Goal: Task Accomplishment & Management: Use online tool/utility

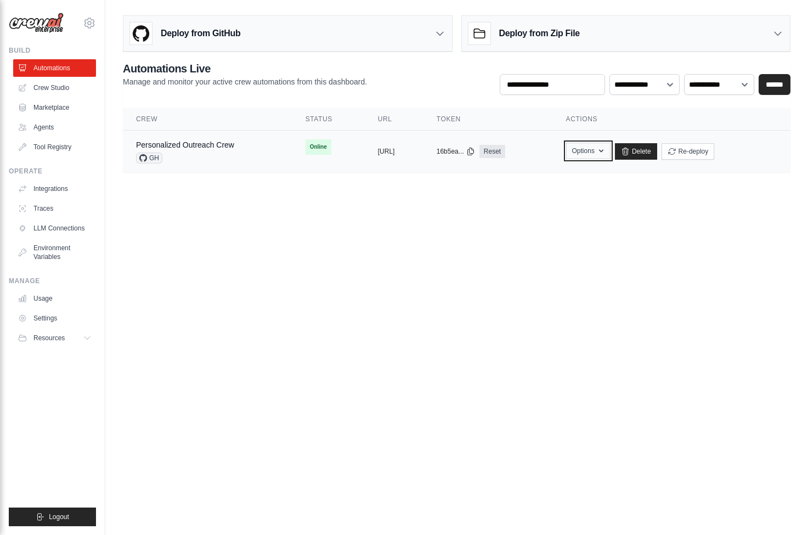
click at [610, 158] on button "Options" at bounding box center [588, 151] width 44 height 16
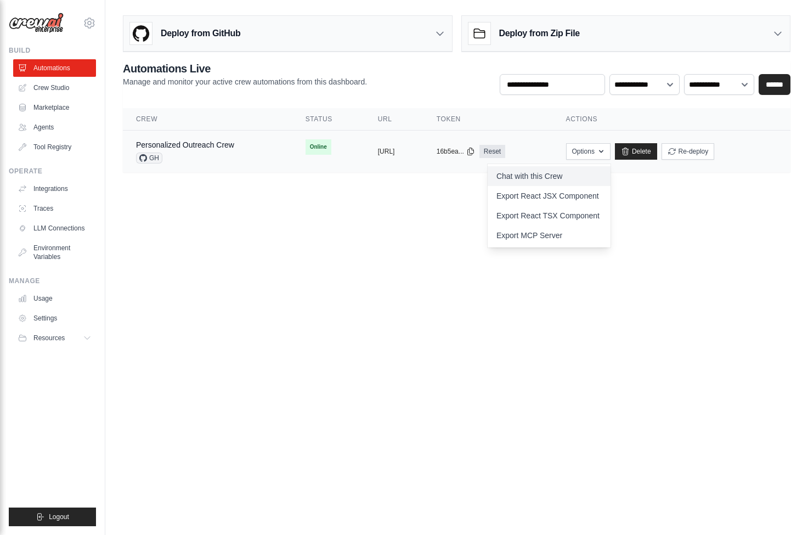
click at [599, 177] on link "Chat with this Crew" at bounding box center [548, 176] width 123 height 20
click at [248, 160] on div "Personalized Outreach Crew GH" at bounding box center [207, 151] width 143 height 24
click at [209, 145] on link "Personalized Outreach Crew" at bounding box center [185, 144] width 98 height 9
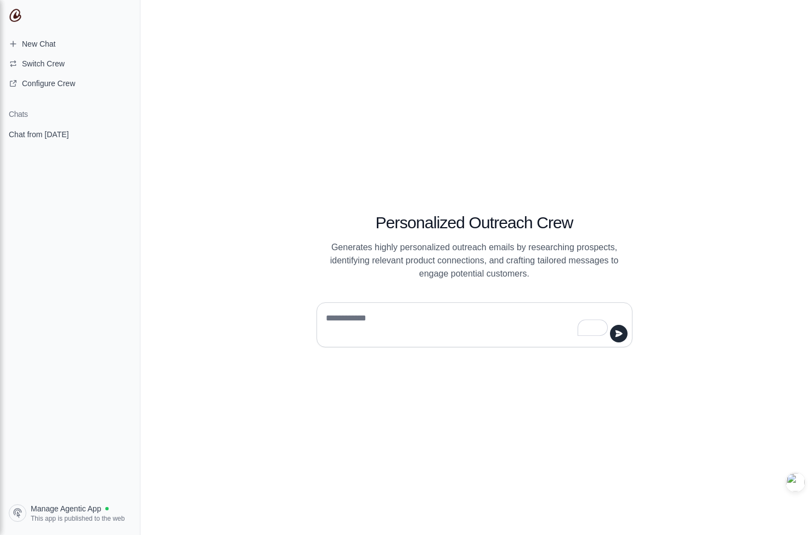
click at [367, 336] on textarea "To enrich screen reader interactions, please activate Accessibility in Grammarl…" at bounding box center [467, 324] width 288 height 31
click at [63, 128] on link "Chat from August 22" at bounding box center [69, 134] width 131 height 20
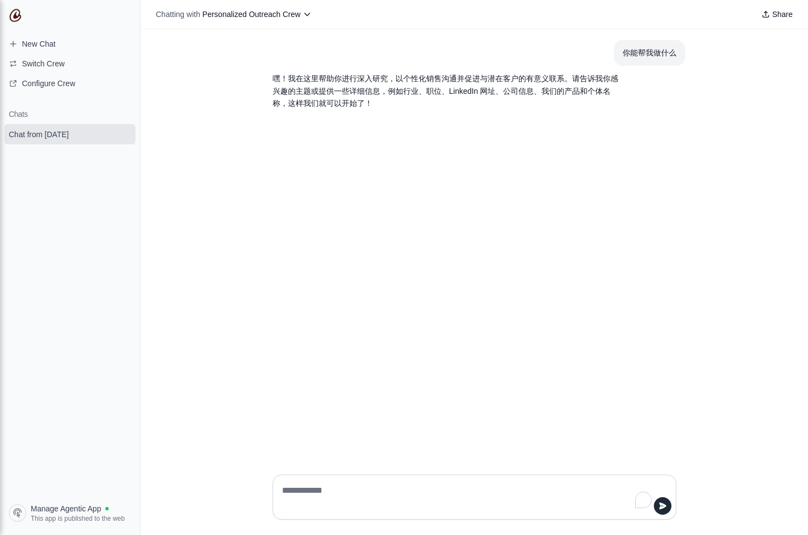
click at [52, 137] on span "Chat from August 22" at bounding box center [39, 134] width 60 height 11
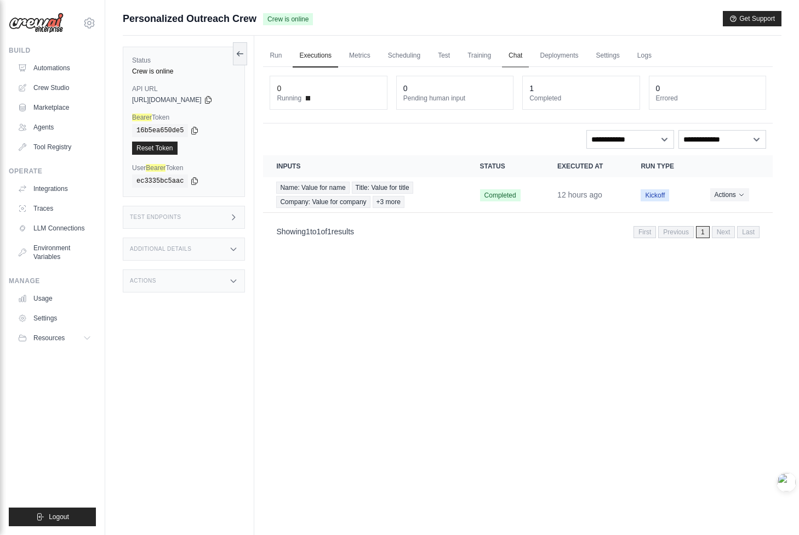
click at [525, 59] on link "Chat" at bounding box center [515, 55] width 27 height 23
click at [585, 60] on link "Deployments" at bounding box center [559, 55] width 52 height 23
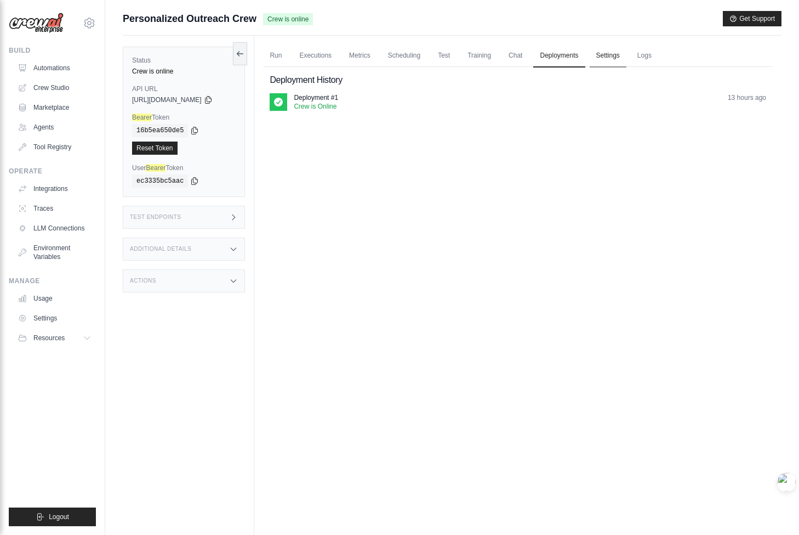
click at [627, 60] on link "Settings" at bounding box center [608, 55] width 37 height 23
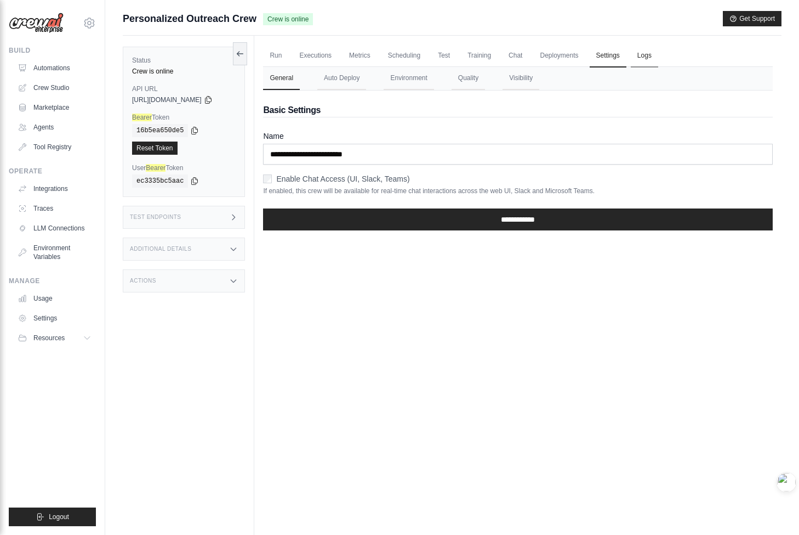
click at [658, 58] on link "Logs" at bounding box center [644, 55] width 27 height 23
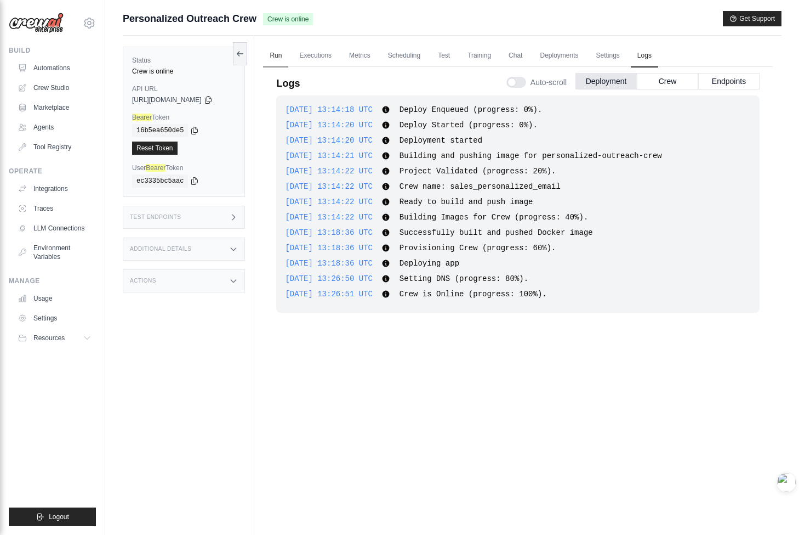
click at [288, 54] on link "Run" at bounding box center [275, 55] width 25 height 23
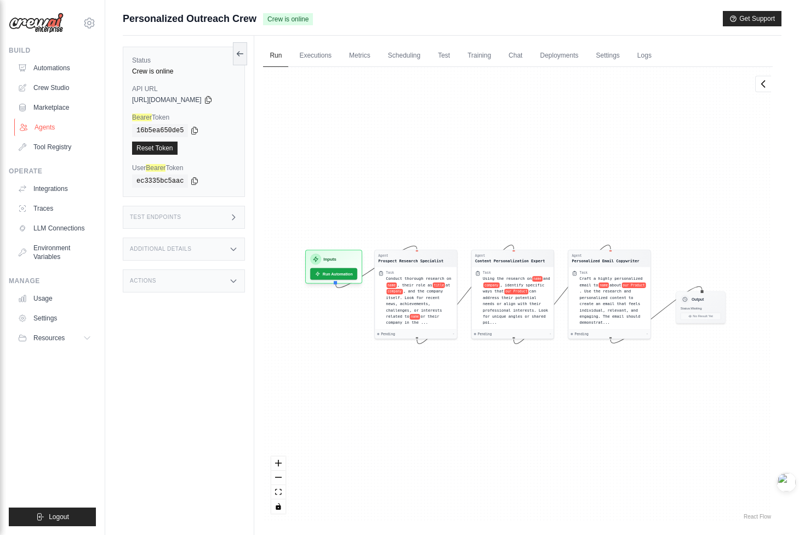
click at [58, 120] on link "Agents" at bounding box center [55, 127] width 83 height 18
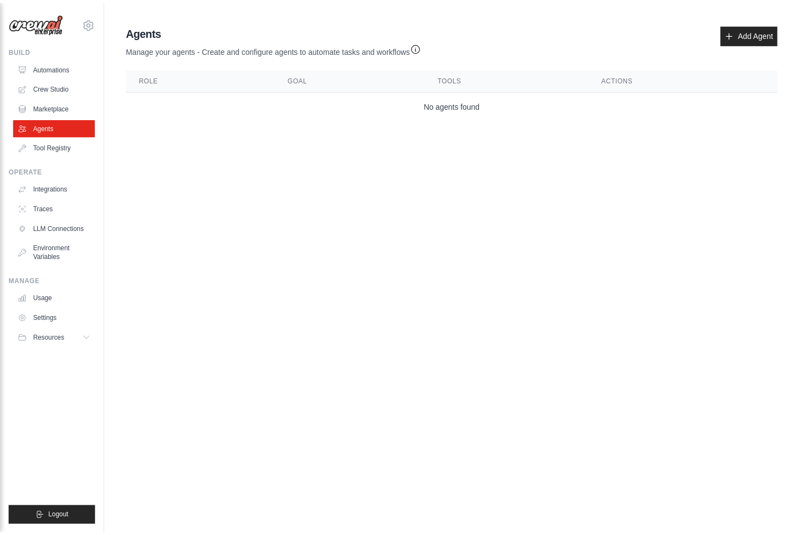
scroll to position [47, 0]
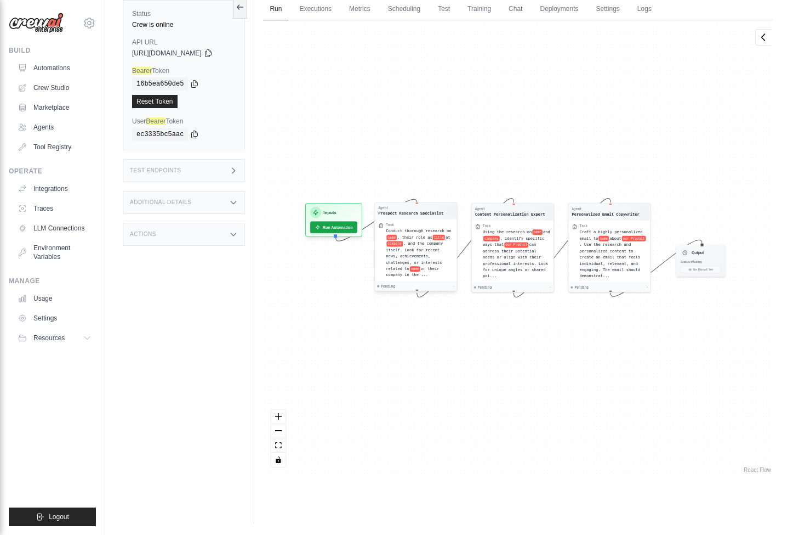
click at [419, 223] on div "Task" at bounding box center [420, 225] width 67 height 4
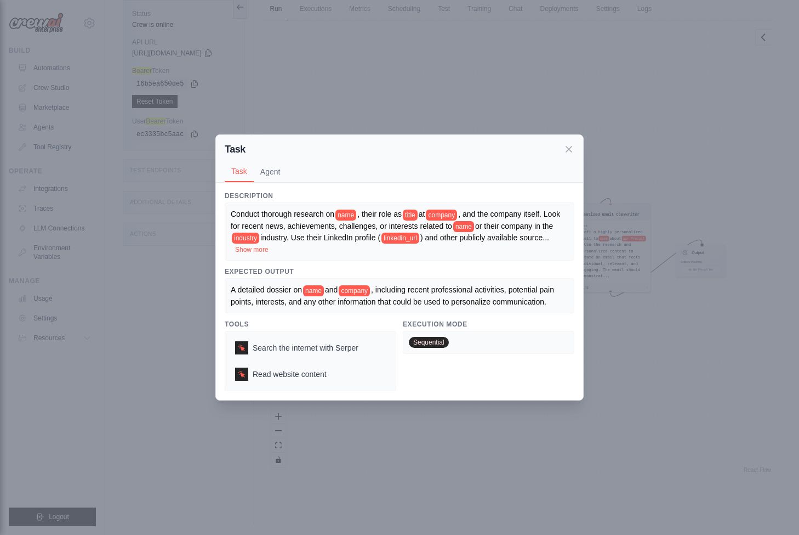
click at [518, 95] on div "Task Task Agent Description Conduct thorough research on name , their role as t…" at bounding box center [399, 267] width 799 height 535
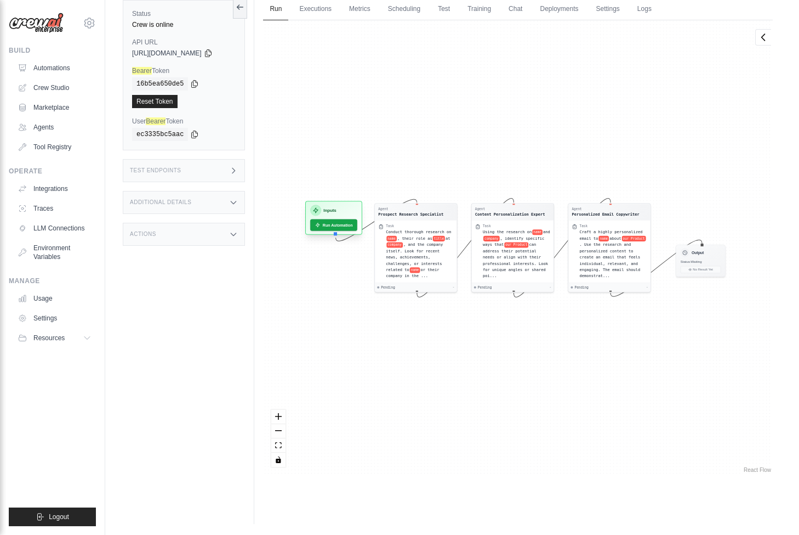
click at [356, 207] on div "Inputs" at bounding box center [333, 210] width 47 height 11
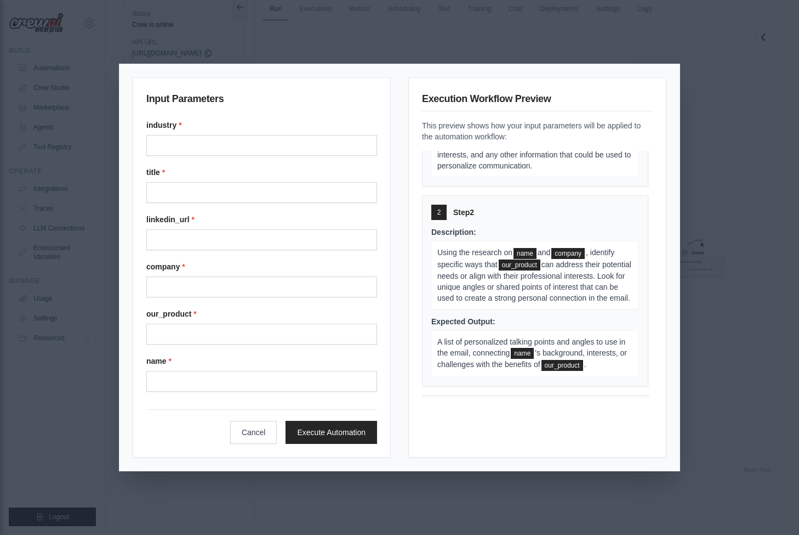
scroll to position [0, 0]
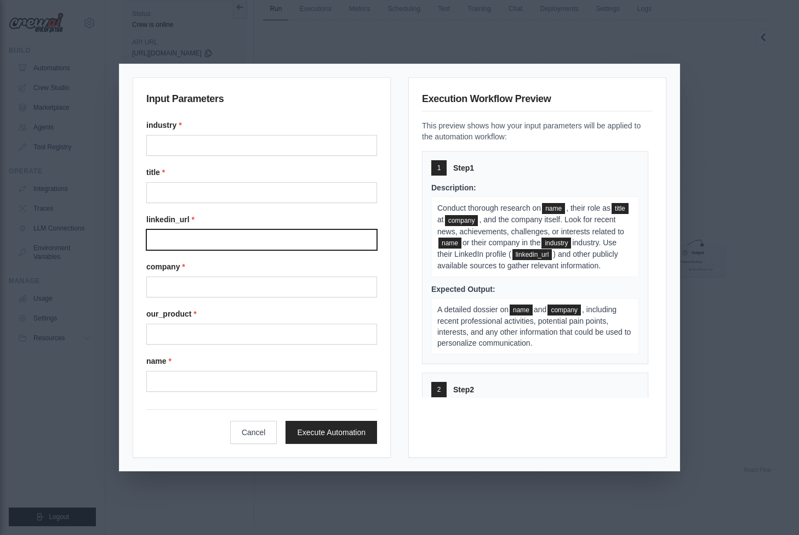
click at [254, 240] on input "Linkedin url" at bounding box center [261, 239] width 231 height 21
click at [288, 38] on div "Input Parameters industry * title * linkedin_url * company * our_product * name…" at bounding box center [399, 267] width 799 height 535
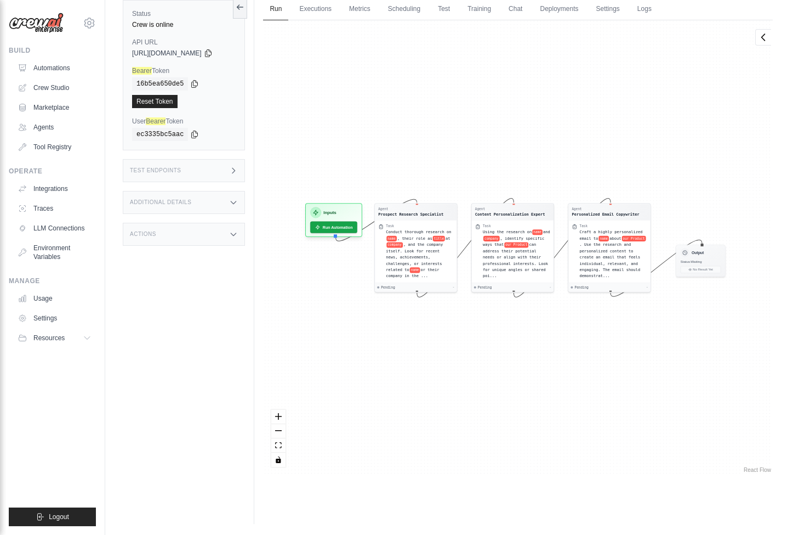
click at [354, 282] on div "Agent Prospect Research Specialist Task Conduct thorough research on name , the…" at bounding box center [518, 247] width 510 height 455
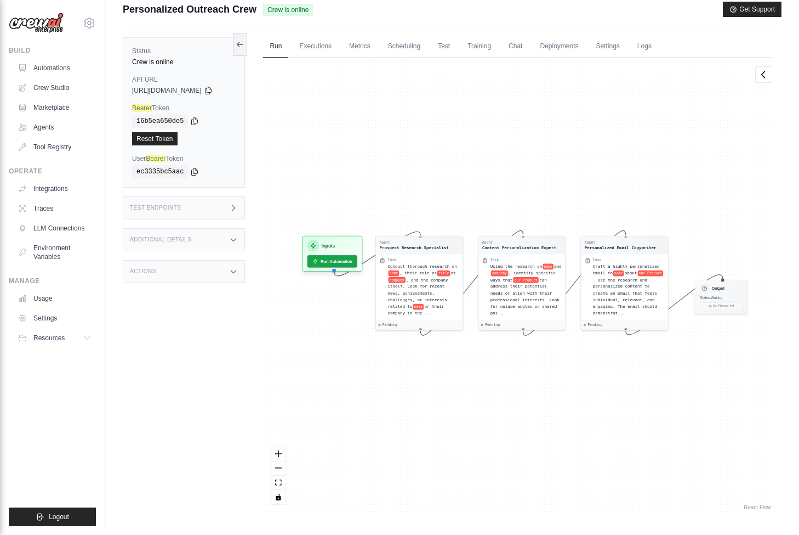
scroll to position [10, 0]
click at [336, 246] on h3 "Inputs" at bounding box center [329, 242] width 14 height 7
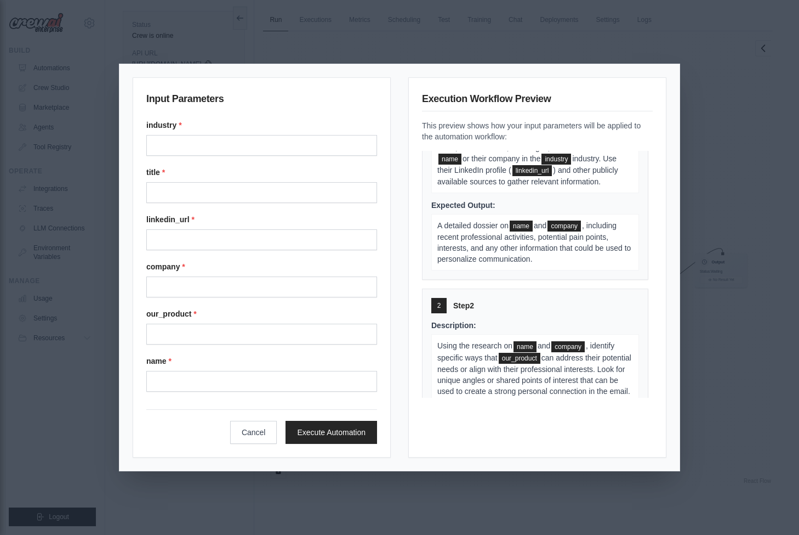
scroll to position [1, 0]
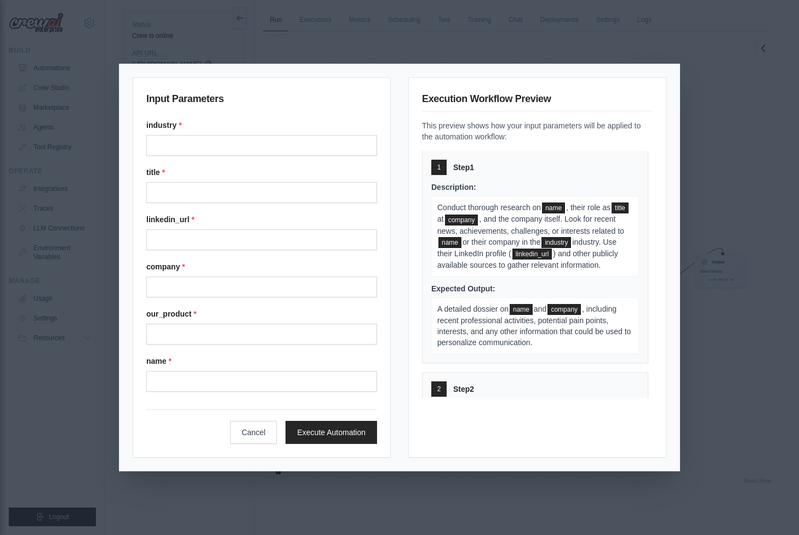
click at [479, 220] on span "company" at bounding box center [461, 219] width 33 height 11
click at [444, 58] on div "Input Parameters industry * title * linkedin_url * company * our_product * name…" at bounding box center [399, 267] width 799 height 535
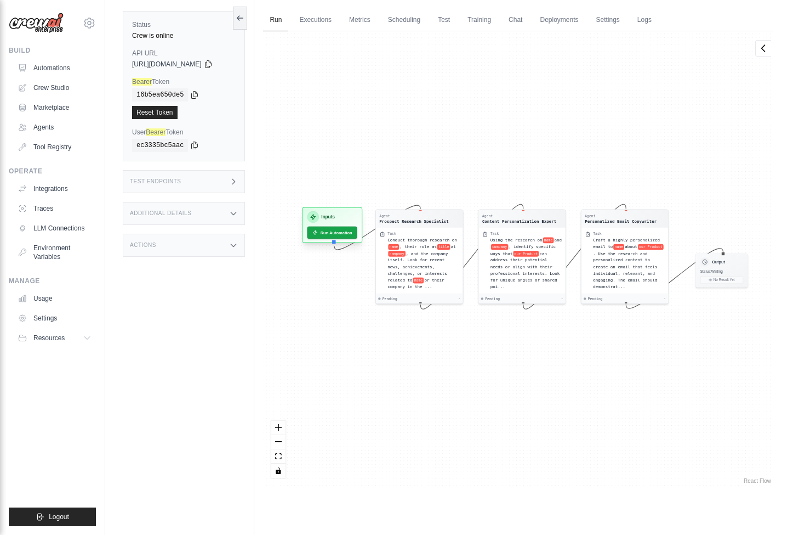
click at [341, 225] on div "Inputs Run Automation" at bounding box center [332, 225] width 61 height 36
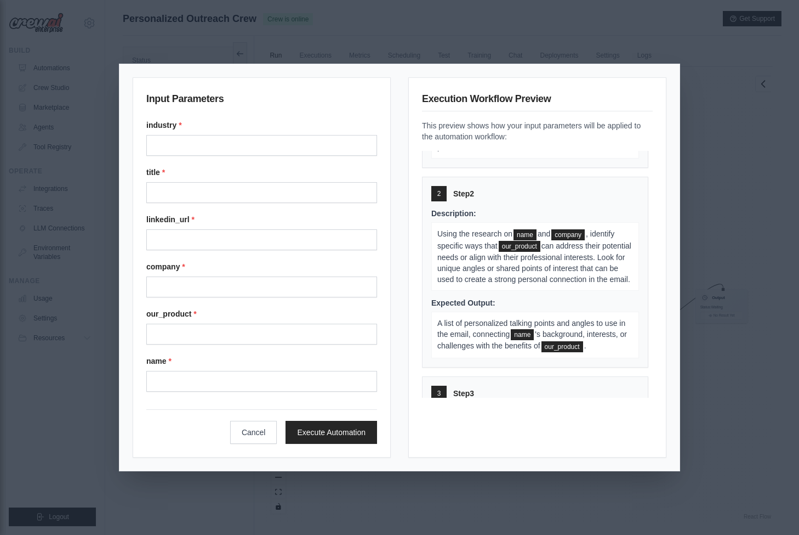
scroll to position [47, 0]
click at [730, 178] on div "Input Parameters industry * title * linkedin_url * company * our_product * name…" at bounding box center [399, 267] width 799 height 535
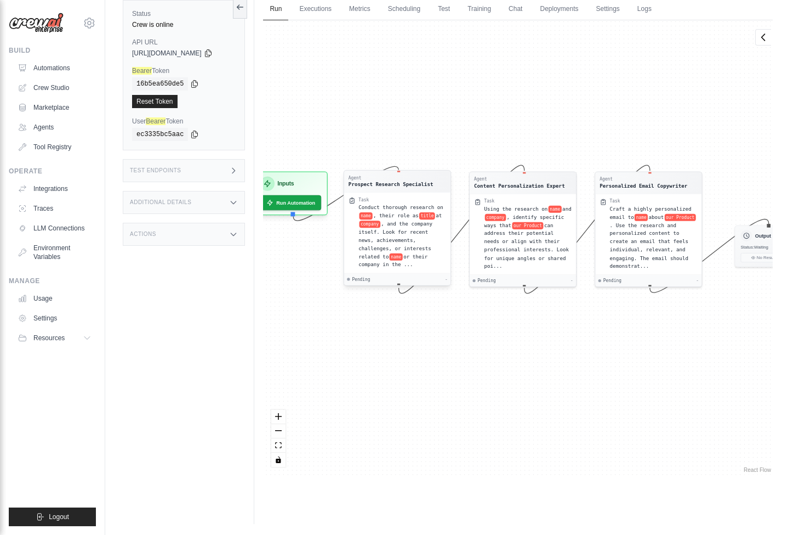
click at [428, 264] on div "Conduct thorough research on name , their role as title at company , and the co…" at bounding box center [403, 235] width 88 height 65
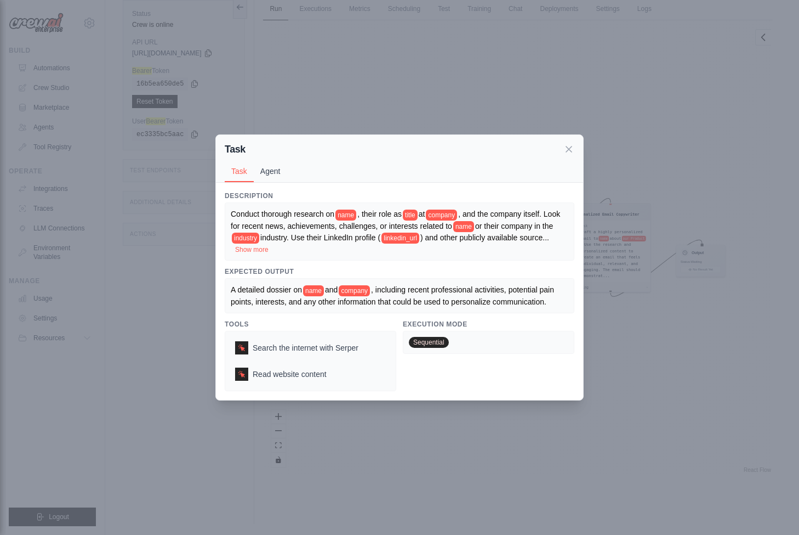
click at [280, 163] on button "Agent" at bounding box center [270, 171] width 33 height 21
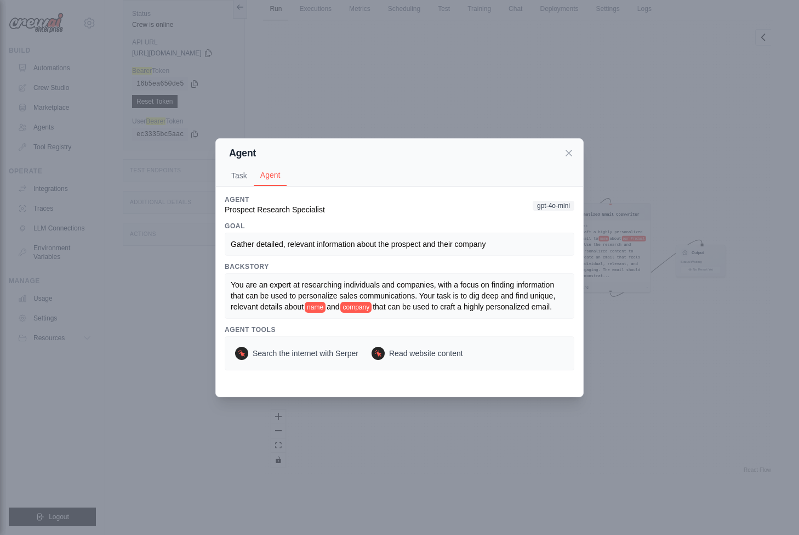
click at [384, 104] on div "Agent Task Agent Description Conduct thorough research on name , their role as …" at bounding box center [399, 267] width 799 height 535
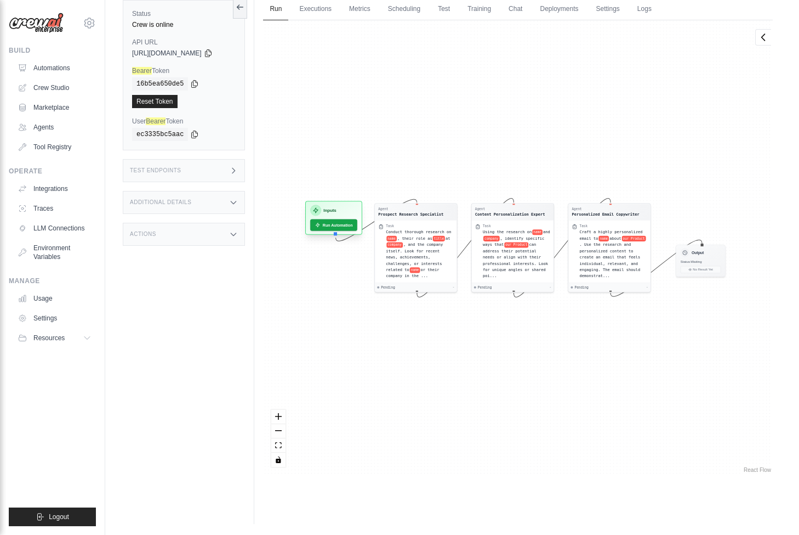
click at [345, 212] on div "Inputs" at bounding box center [333, 210] width 47 height 11
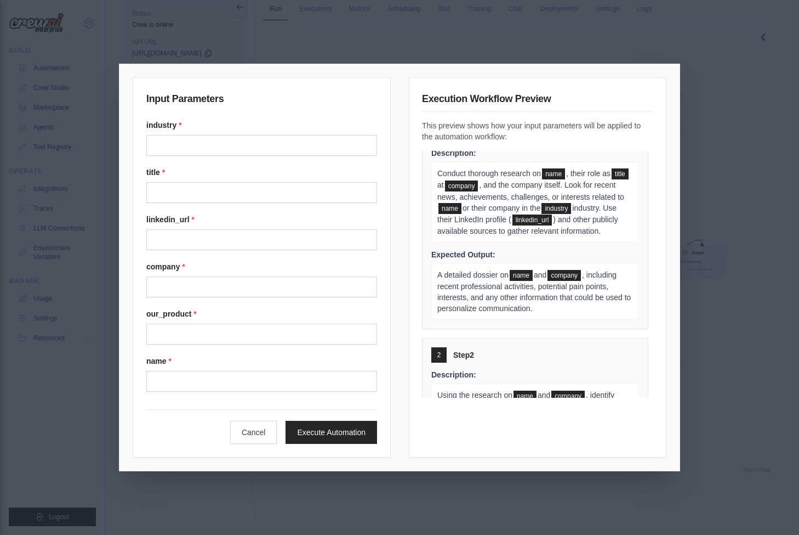
scroll to position [33, 0]
click at [711, 152] on div "Input Parameters industry * title * linkedin_url * company * our_product * name…" at bounding box center [399, 267] width 799 height 535
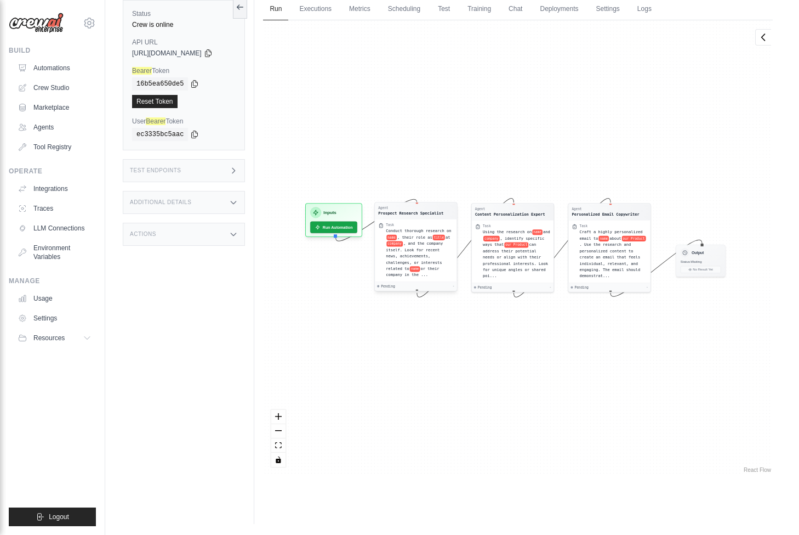
click at [401, 229] on span "Conduct thorough research on" at bounding box center [419, 231] width 65 height 4
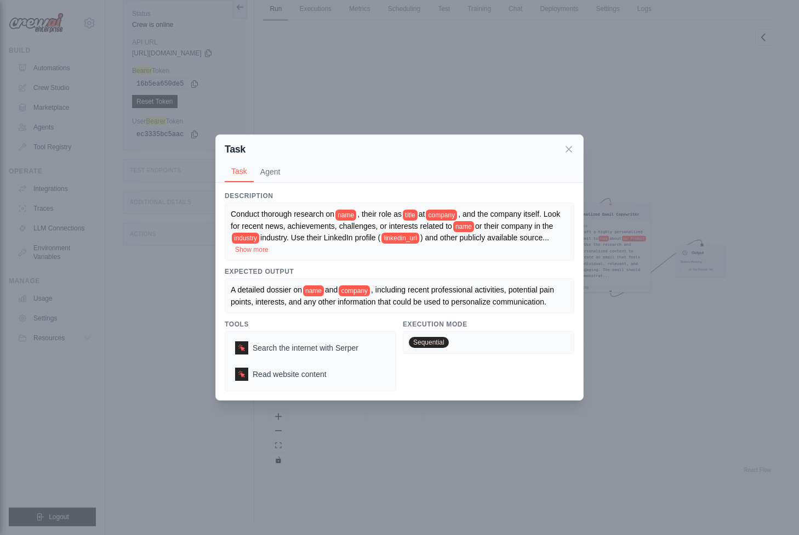
click at [660, 137] on div "Task Task Agent Description Conduct thorough research on name , their role as t…" at bounding box center [399, 267] width 799 height 535
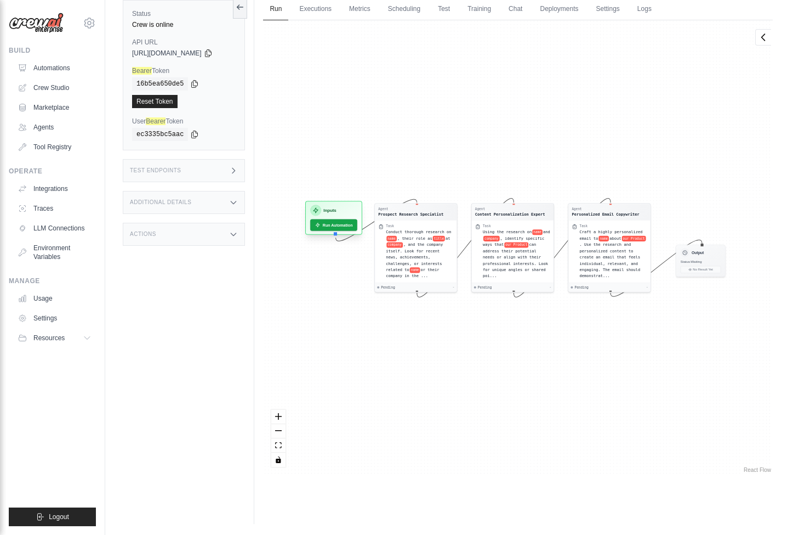
click at [353, 218] on div "Inputs Run Automation" at bounding box center [333, 218] width 57 height 34
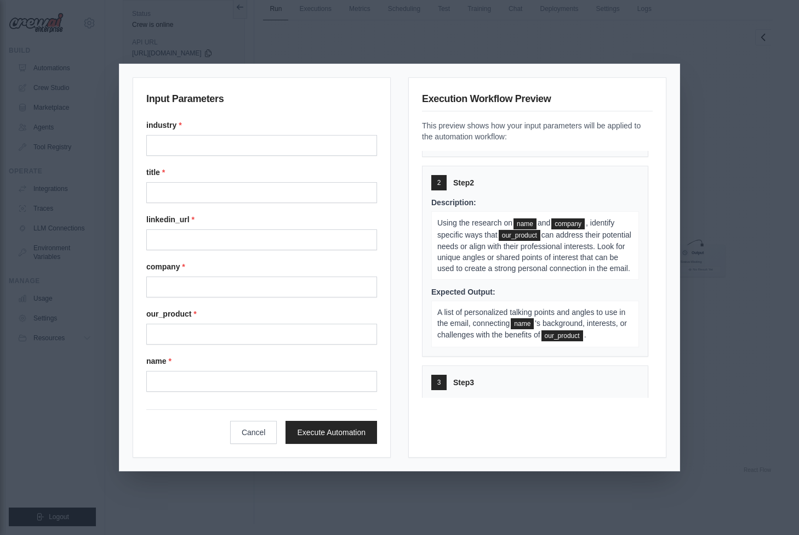
scroll to position [385, 0]
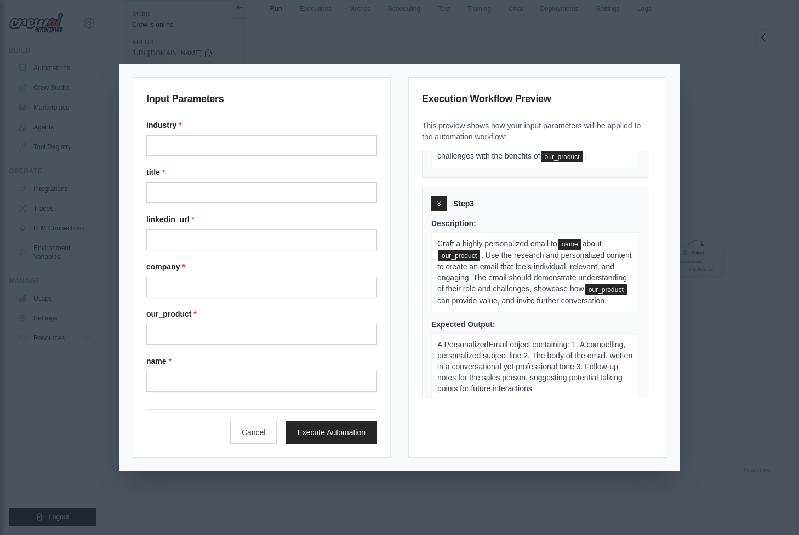
click at [683, 203] on div "Input Parameters industry * title * linkedin_url * company * our_product * name…" at bounding box center [399, 267] width 799 height 535
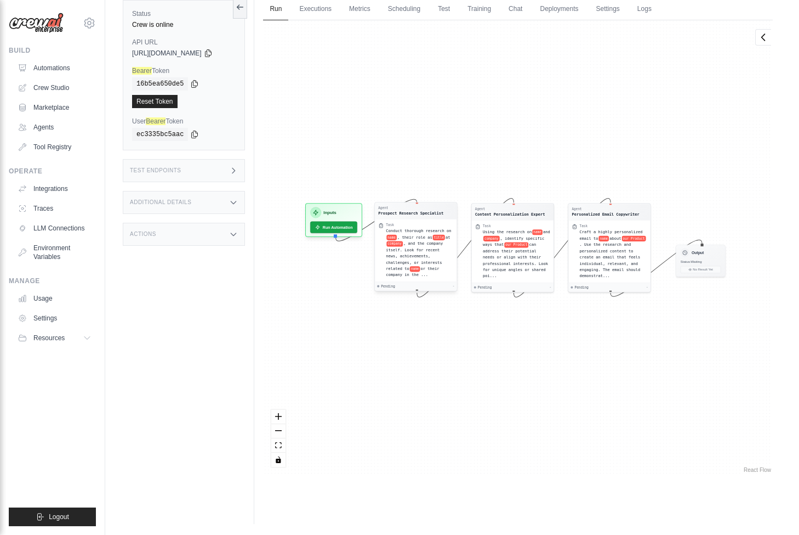
click at [404, 228] on div "Conduct thorough research on name , their role as title at company , and the co…" at bounding box center [420, 253] width 67 height 50
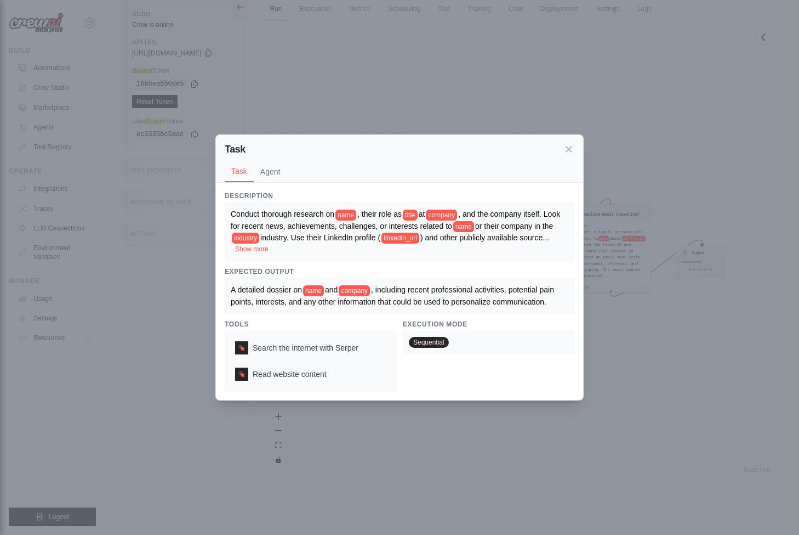
click at [269, 245] on button "Show more" at bounding box center [251, 249] width 33 height 9
click at [275, 161] on button "Agent" at bounding box center [270, 171] width 33 height 21
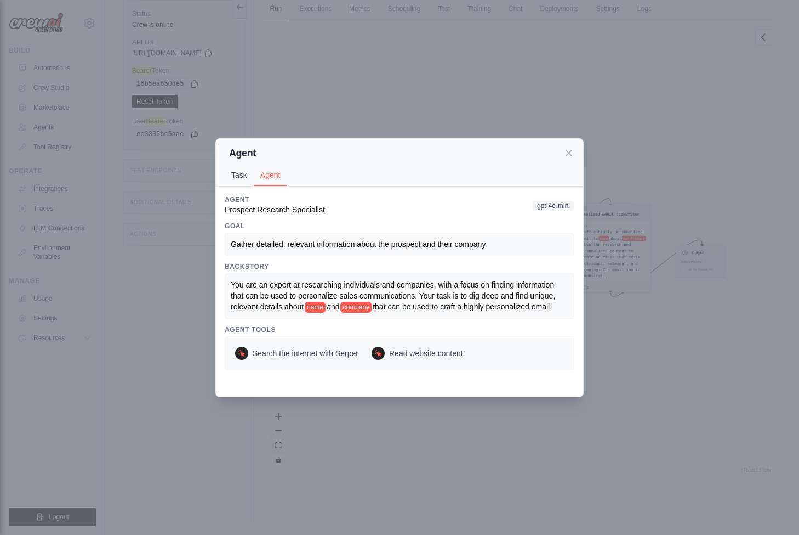
click at [242, 174] on button "Task" at bounding box center [239, 174] width 29 height 21
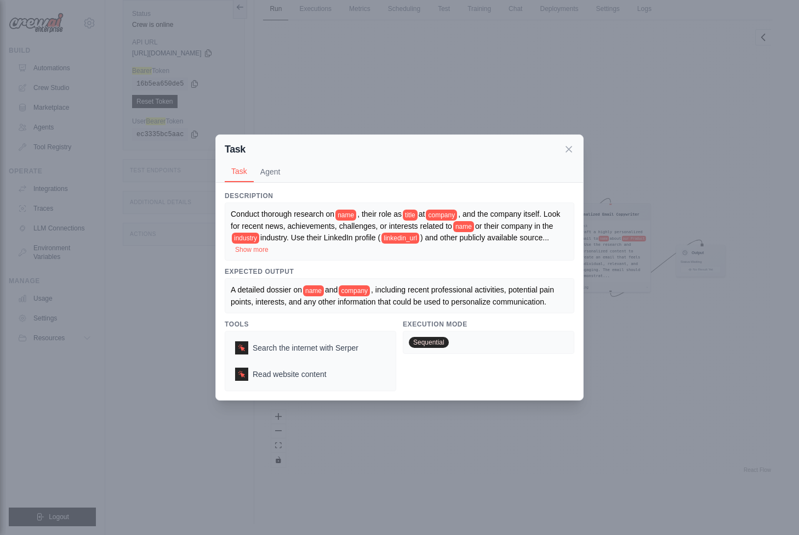
click at [389, 93] on div "Task Task Agent Description Conduct thorough research on name , their role as t…" at bounding box center [399, 267] width 799 height 535
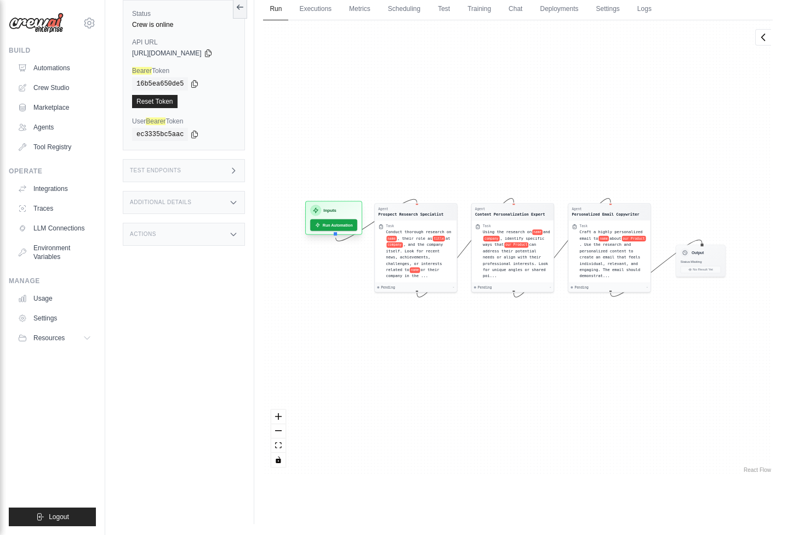
click at [327, 212] on div "Inputs" at bounding box center [333, 210] width 47 height 11
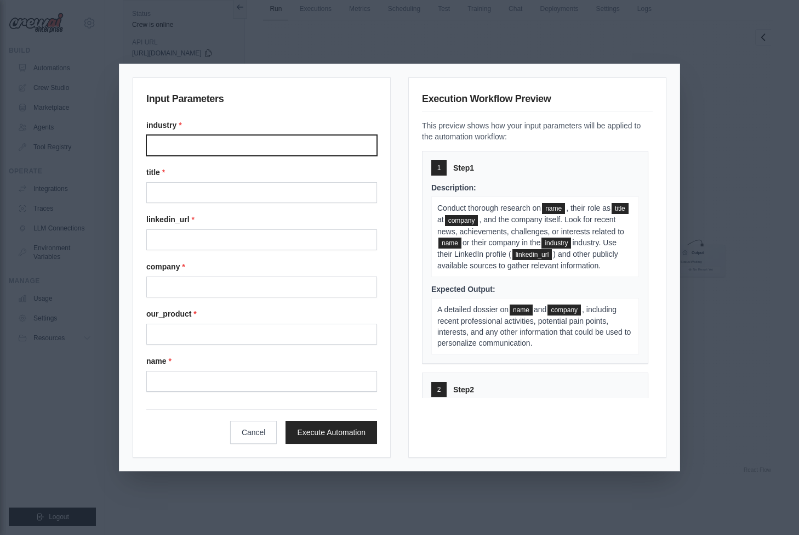
click at [248, 149] on input "Industry" at bounding box center [261, 145] width 231 height 21
click at [462, 49] on div "Input Parameters industry * title * linkedin_url * company * our_product * name…" at bounding box center [399, 267] width 799 height 535
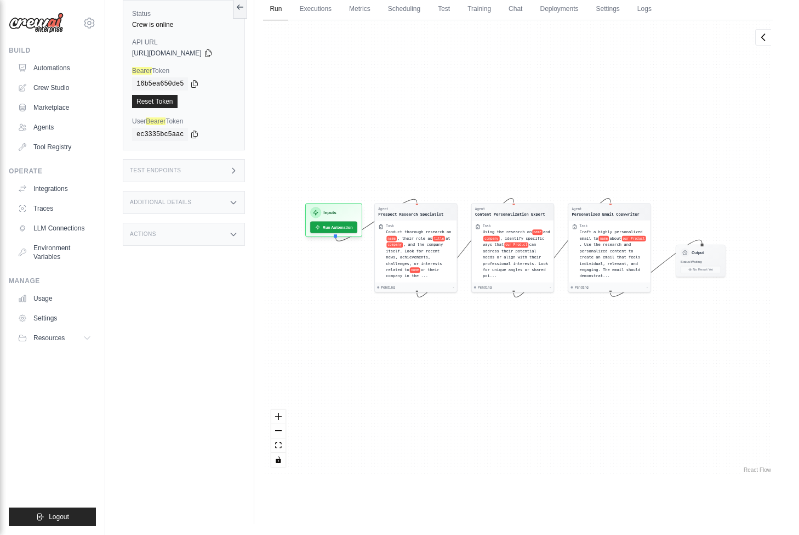
scroll to position [0, 0]
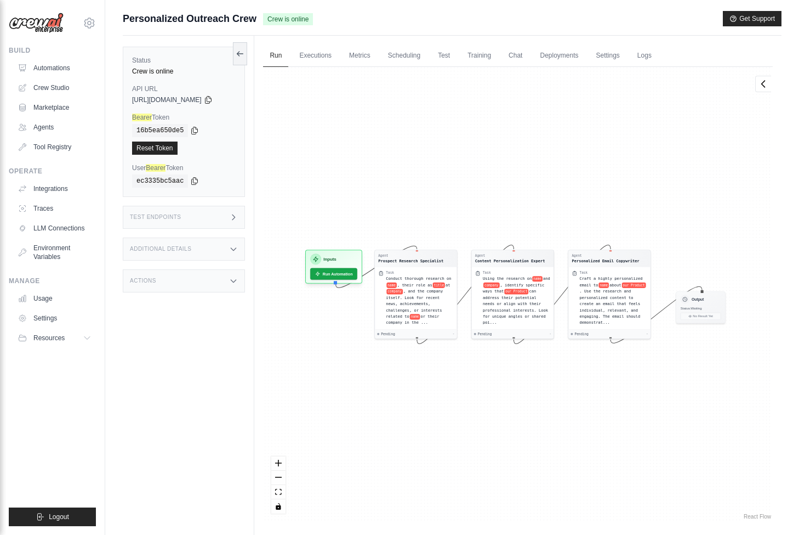
click at [213, 212] on div "Test Endpoints" at bounding box center [184, 217] width 122 height 23
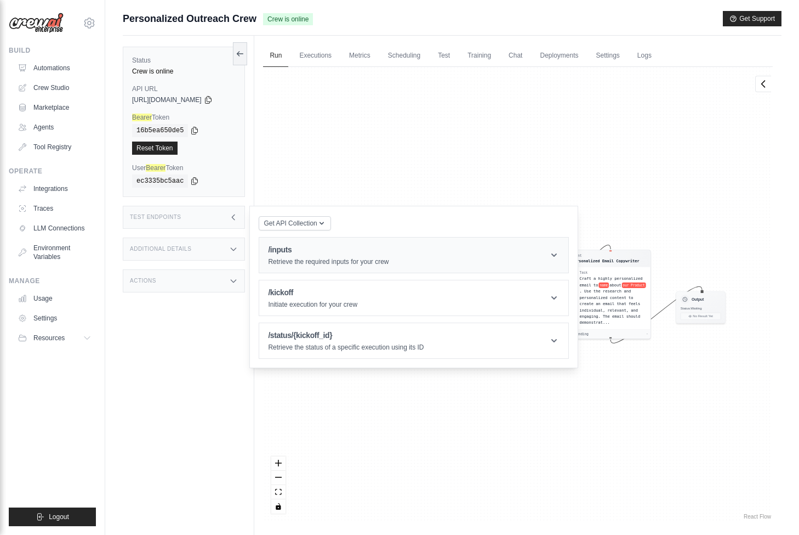
click at [376, 251] on h1 "/inputs" at bounding box center [328, 249] width 121 height 11
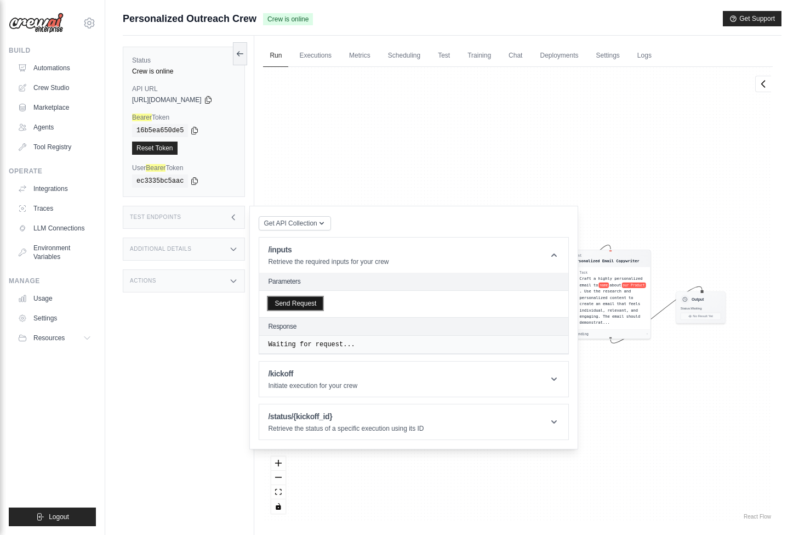
click at [316, 308] on button "Send Request" at bounding box center [295, 303] width 55 height 13
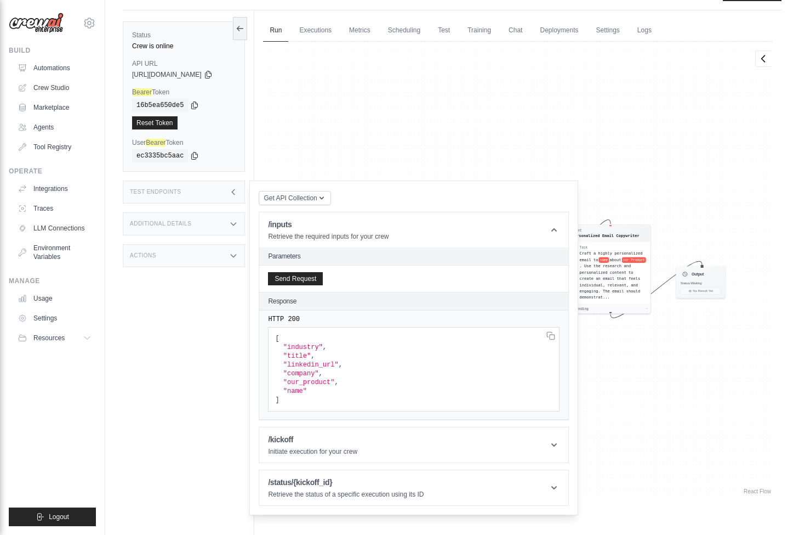
scroll to position [47, 0]
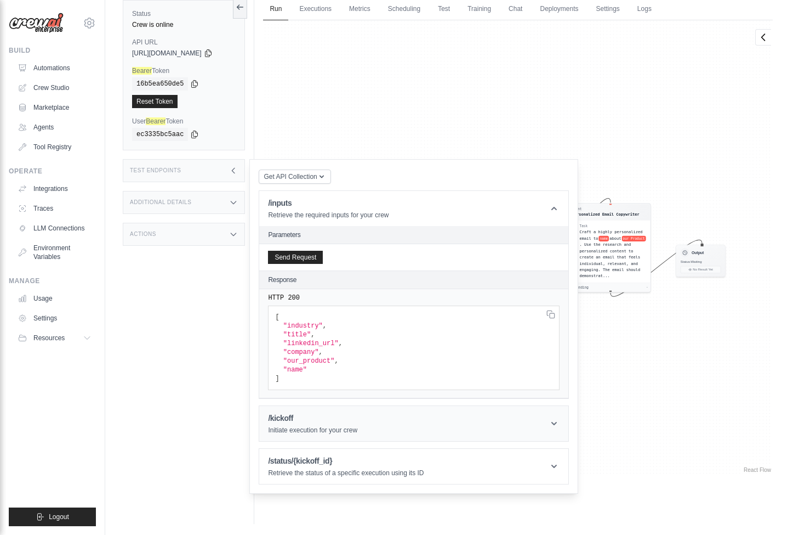
click at [373, 410] on header "/kickoff Initiate execution for your crew" at bounding box center [413, 423] width 309 height 35
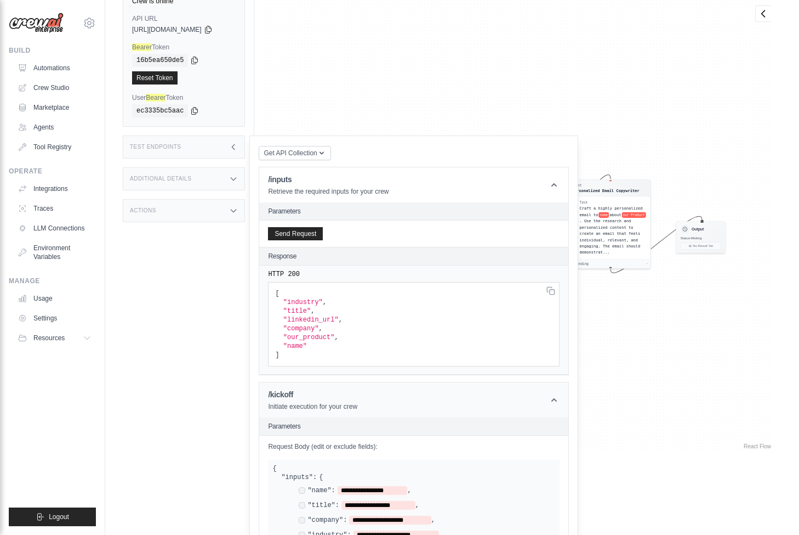
click at [384, 401] on header "/kickoff Initiate execution for your crew" at bounding box center [413, 399] width 309 height 35
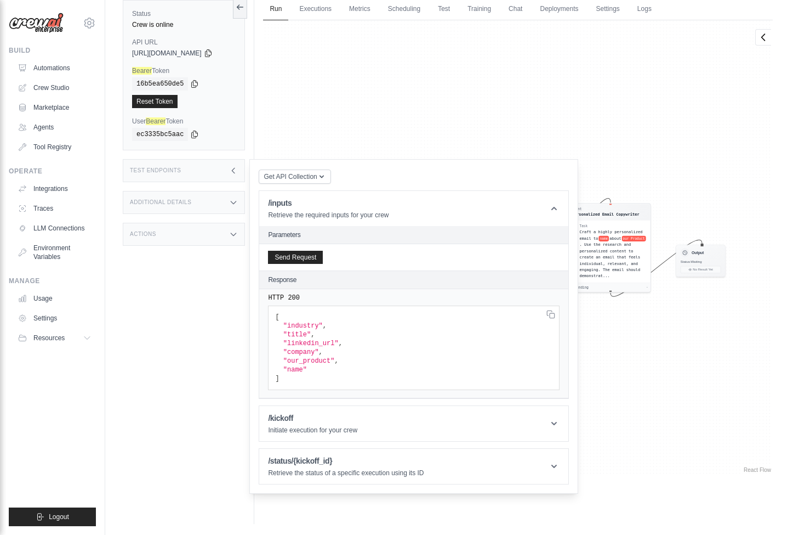
click at [411, 291] on div "HTTP 200 [ "industry" , "title" , "linkedin_url" , "company" , "our_product" , …" at bounding box center [413, 343] width 309 height 109
click at [417, 283] on div "Response" at bounding box center [414, 279] width 292 height 9
click at [414, 198] on header "/inputs Retrieve the required inputs for your crew" at bounding box center [413, 208] width 309 height 35
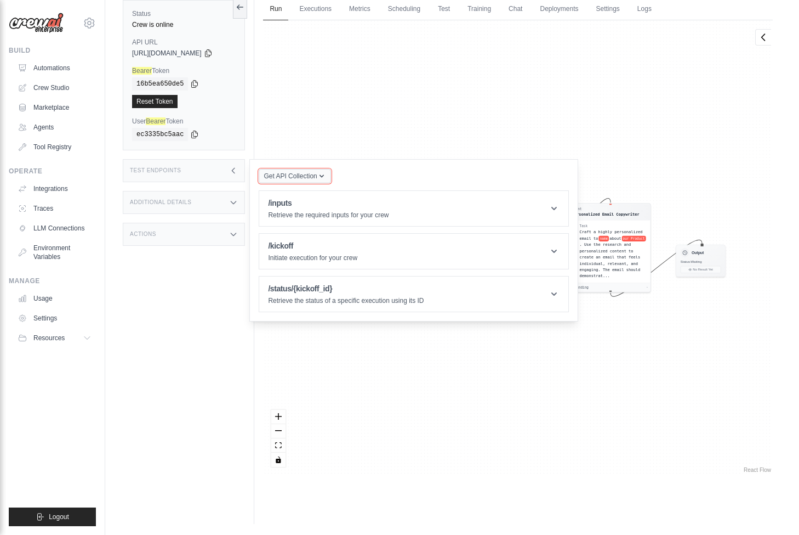
click at [326, 175] on icon "button" at bounding box center [321, 176] width 9 height 9
click at [354, 170] on div "Get API Collection Postman API Collection /inputs Retrieve the required inputs …" at bounding box center [414, 240] width 310 height 144
click at [422, 296] on div "/status/{kickoff_id} Retrieve the status of a specific execution using its ID" at bounding box center [346, 294] width 156 height 22
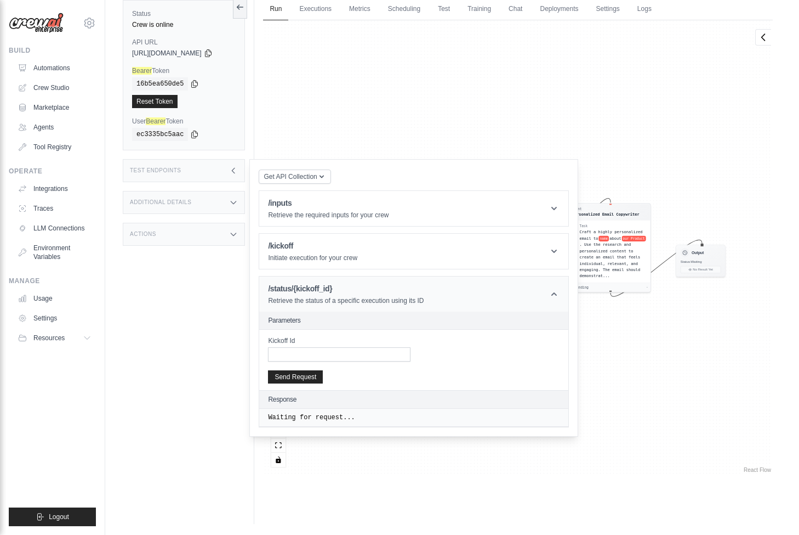
click at [424, 295] on div "/status/{kickoff_id} Retrieve the status of a specific execution using its ID" at bounding box center [346, 294] width 156 height 22
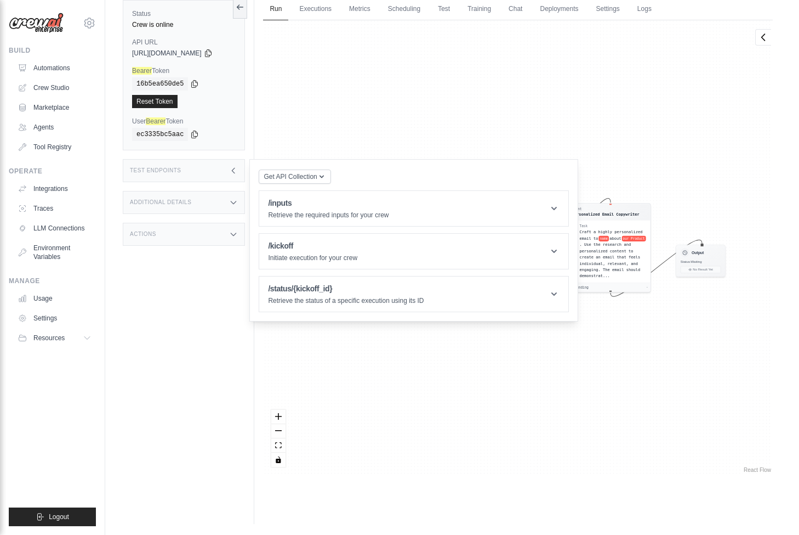
click at [420, 129] on div "Agent Prospect Research Specialist Task Conduct thorough research on name , the…" at bounding box center [518, 247] width 510 height 455
click at [535, 120] on div "Agent Prospect Research Specialist Task Conduct thorough research on name , the…" at bounding box center [518, 247] width 510 height 455
click at [444, 350] on div "Agent Prospect Research Specialist Task Conduct thorough research on name , the…" at bounding box center [518, 247] width 510 height 455
click at [462, 126] on div "Agent Prospect Research Specialist Task Conduct thorough research on name , the…" at bounding box center [518, 247] width 510 height 455
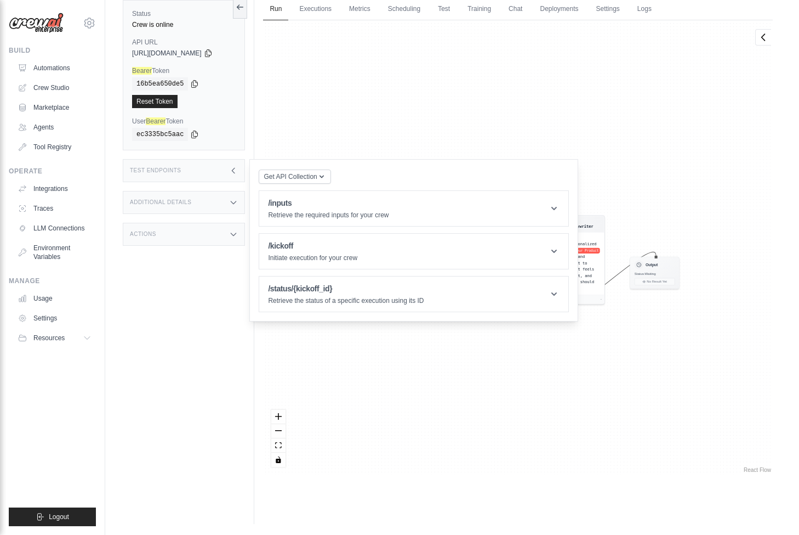
drag, startPoint x: 470, startPoint y: 112, endPoint x: 424, endPoint y: 124, distance: 47.6
click at [424, 124] on div "Agent Prospect Research Specialist Task Conduct thorough research on name , the…" at bounding box center [518, 247] width 510 height 455
click at [355, 188] on div "Get API Collection Postman API Collection /inputs Retrieve the required inputs …" at bounding box center [414, 240] width 310 height 144
click at [331, 182] on button "Get API Collection" at bounding box center [295, 176] width 72 height 14
click at [326, 178] on icon "button" at bounding box center [321, 176] width 9 height 9
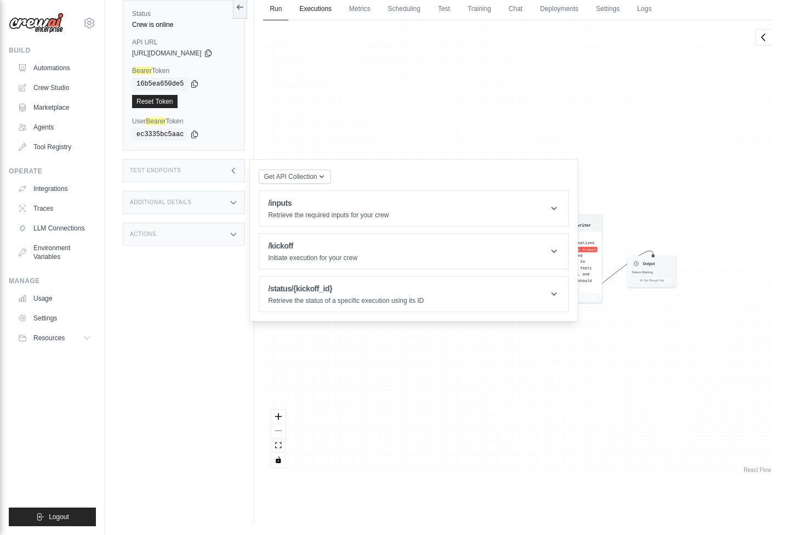
click at [338, 16] on link "Executions" at bounding box center [316, 9] width 46 height 23
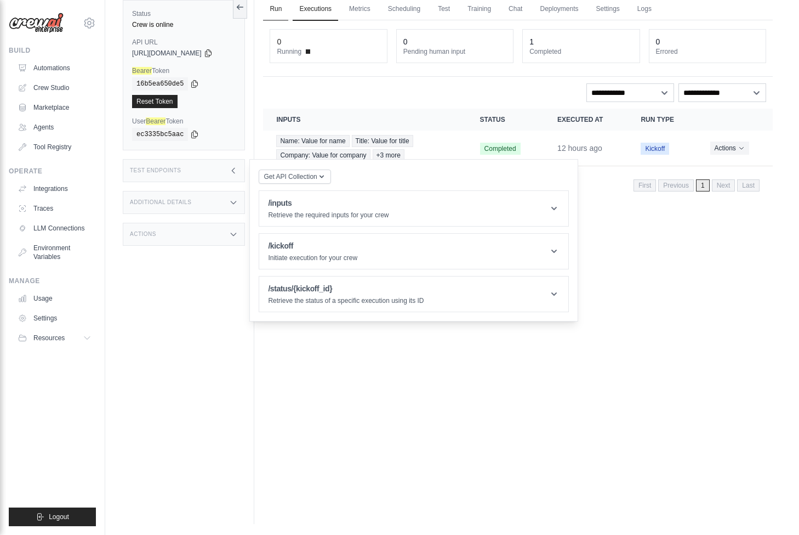
click at [283, 9] on link "Run" at bounding box center [275, 9] width 25 height 23
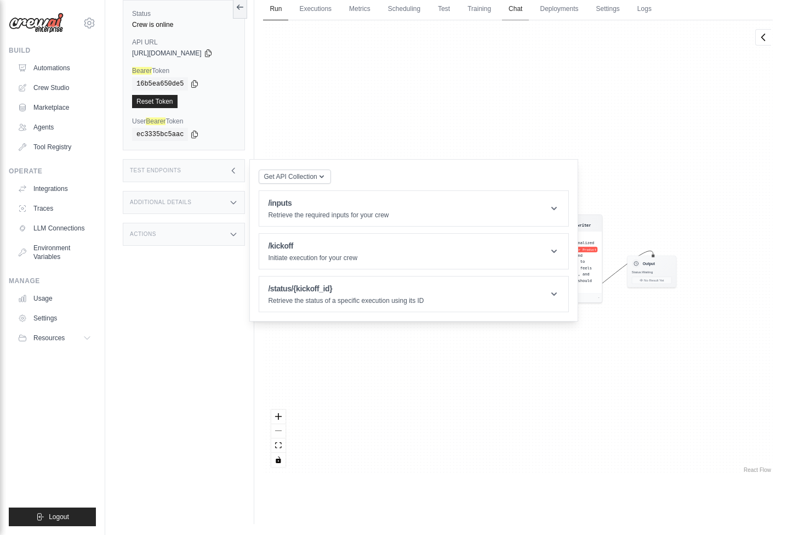
click at [529, 18] on link "Chat" at bounding box center [515, 9] width 27 height 23
click at [247, 7] on button at bounding box center [240, 7] width 14 height 23
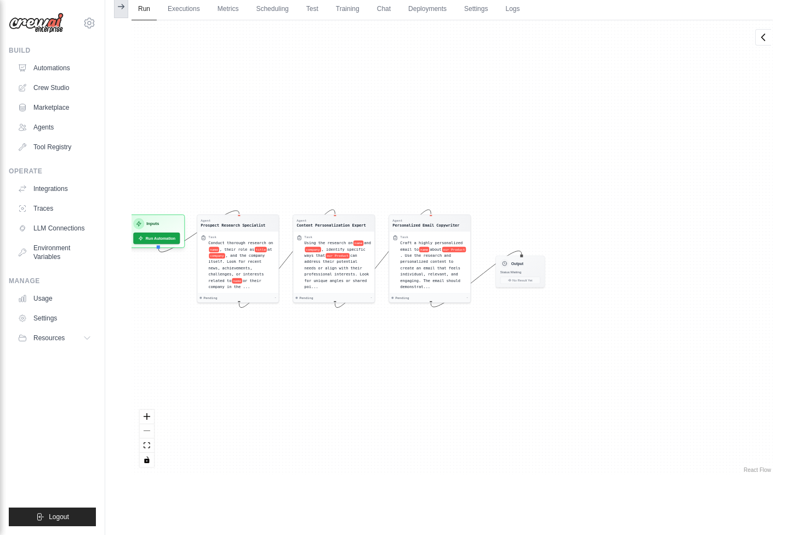
click at [123, 7] on icon at bounding box center [121, 6] width 9 height 9
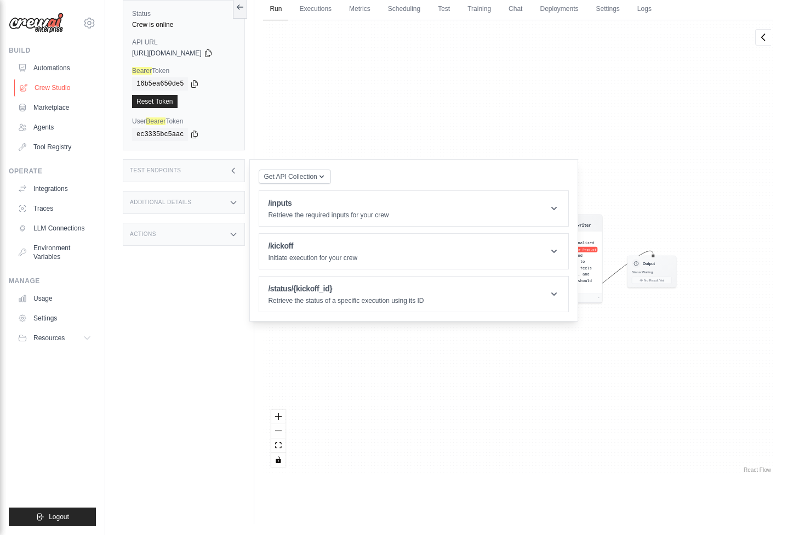
click at [67, 90] on link "Crew Studio" at bounding box center [55, 88] width 83 height 18
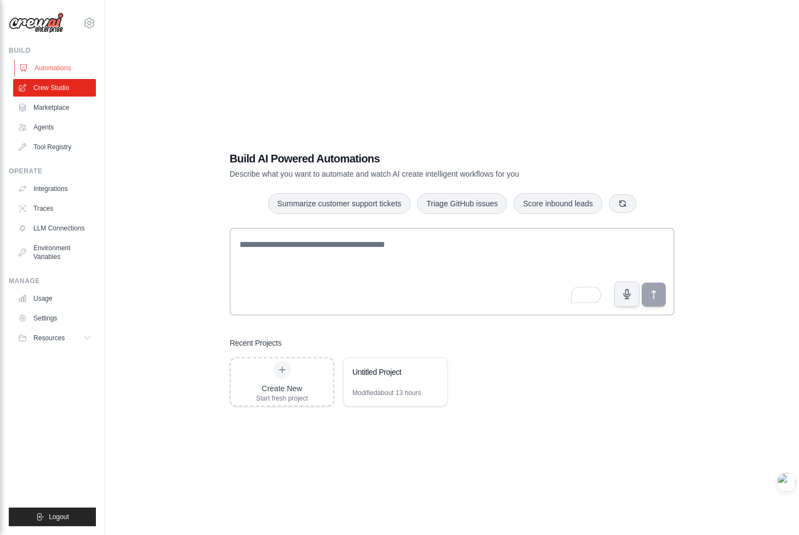
click at [75, 75] on link "Automations" at bounding box center [55, 68] width 83 height 18
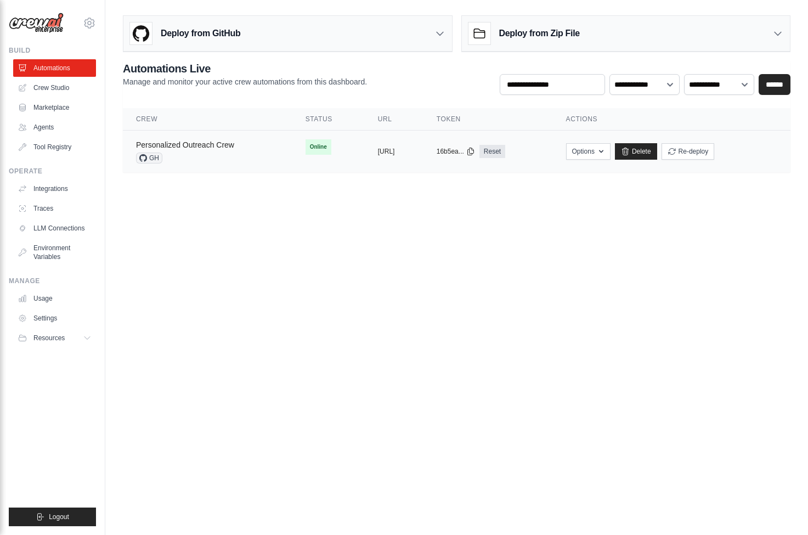
click at [218, 146] on link "Personalized Outreach Crew" at bounding box center [185, 144] width 98 height 9
